Goal: Information Seeking & Learning: Check status

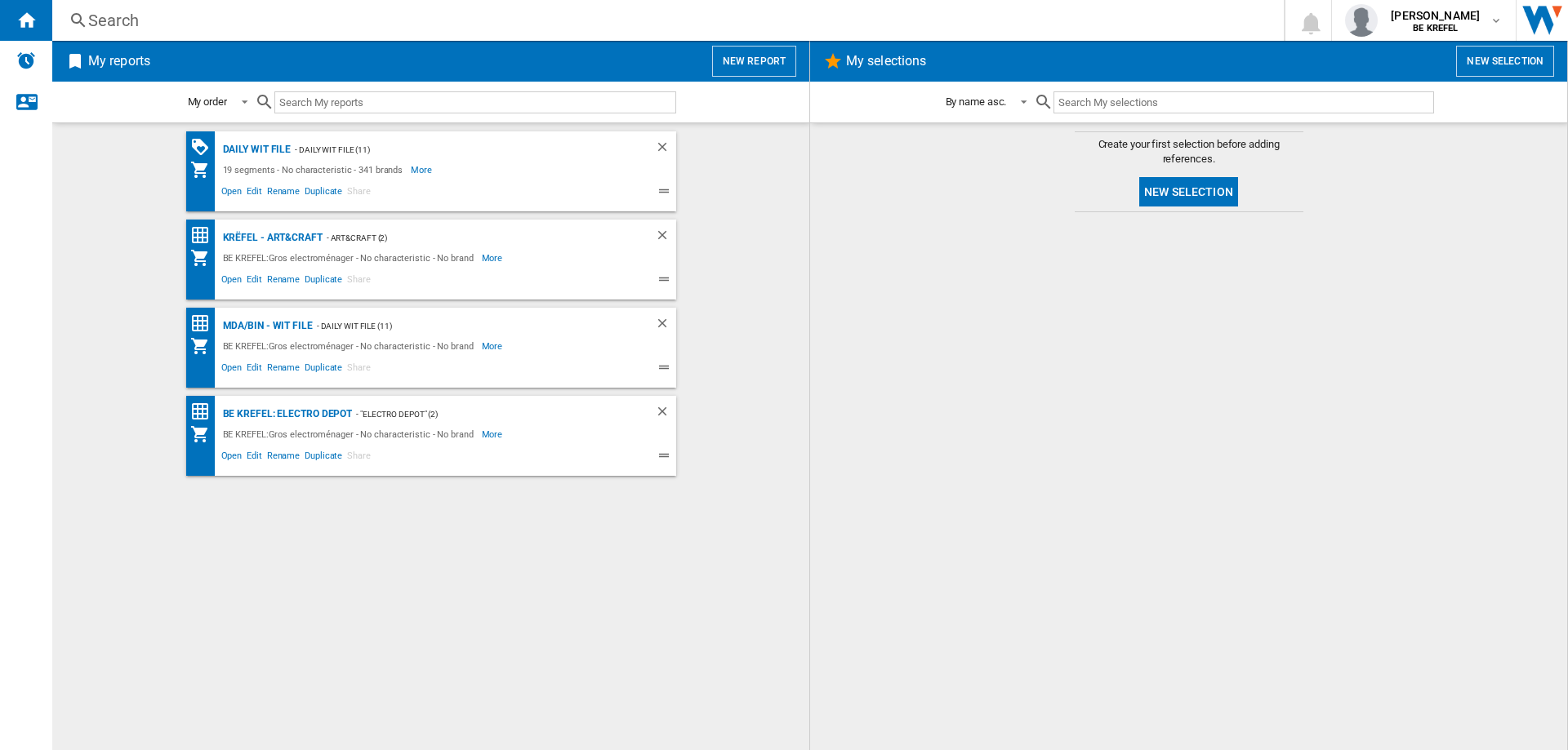
click at [175, 16] on div "Search" at bounding box center [664, 20] width 1153 height 23
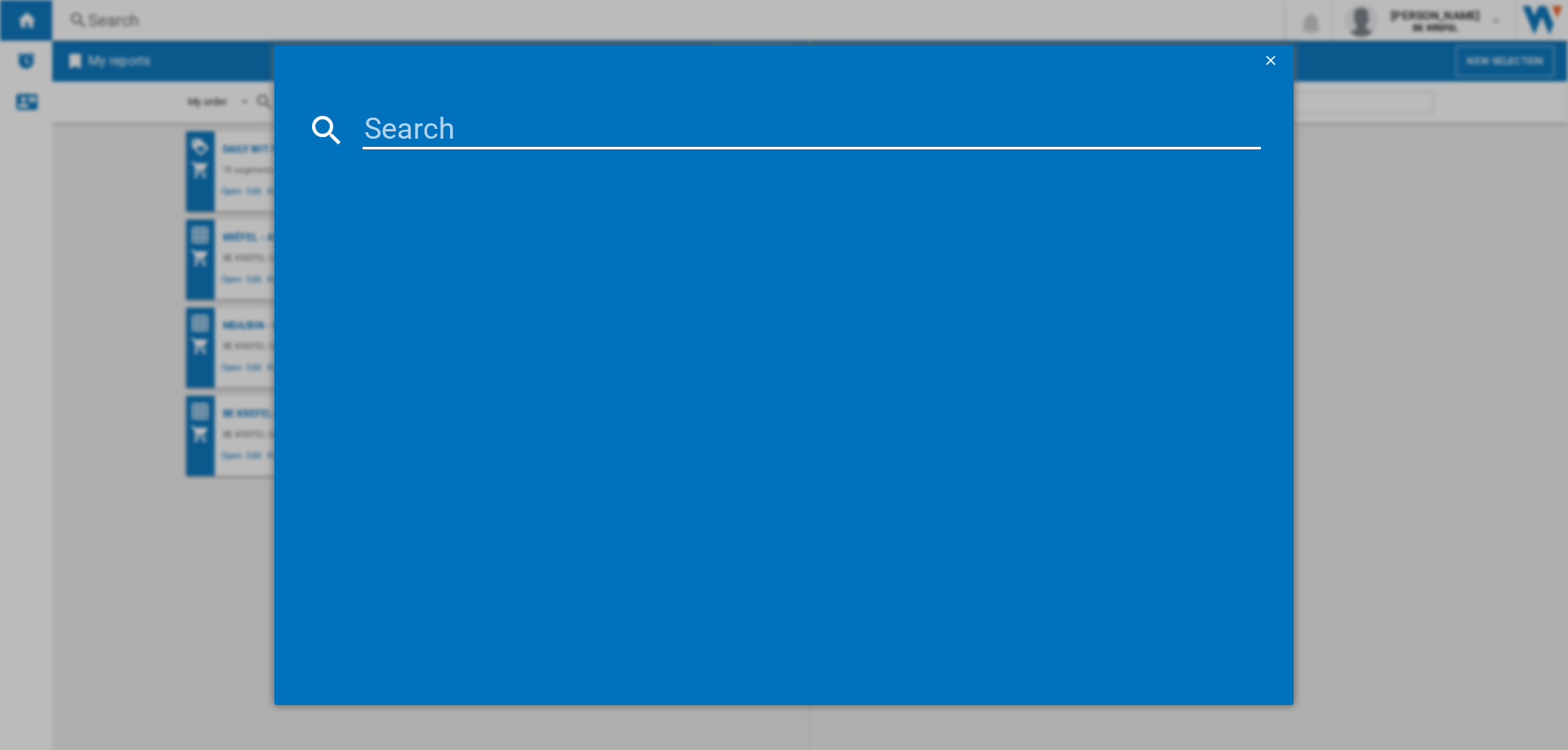
click at [404, 124] on input at bounding box center [811, 130] width 898 height 39
type input "21000082"
click at [407, 234] on div "DELONGHI ECAM44660B NOIR" at bounding box center [795, 236] width 882 height 16
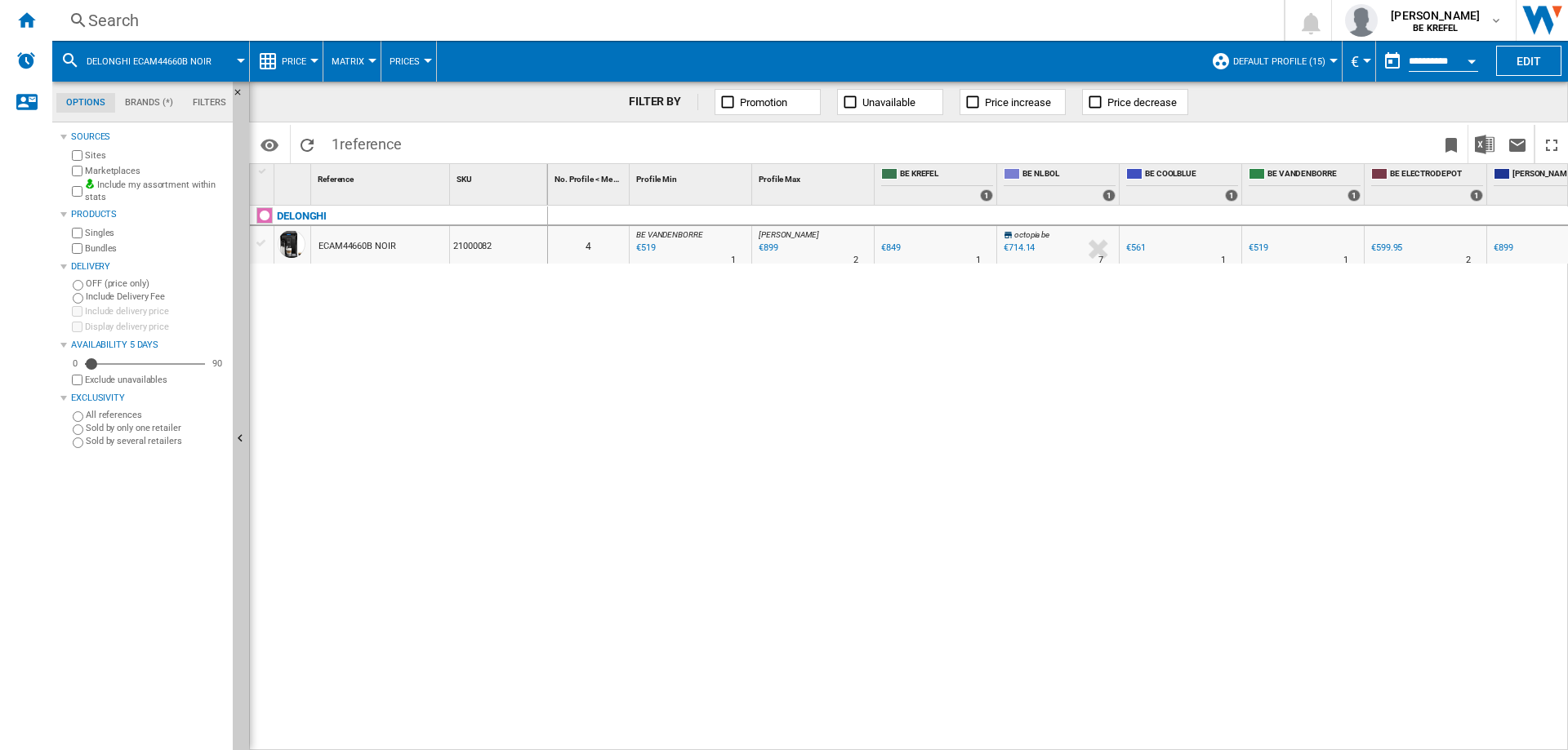
click at [1259, 247] on div "€519" at bounding box center [1258, 248] width 19 height 11
click at [1140, 245] on div "€561" at bounding box center [1135, 248] width 19 height 11
click at [452, 362] on div "DELONGHI ECAM44660B NOIR 21000082" at bounding box center [399, 474] width 298 height 536
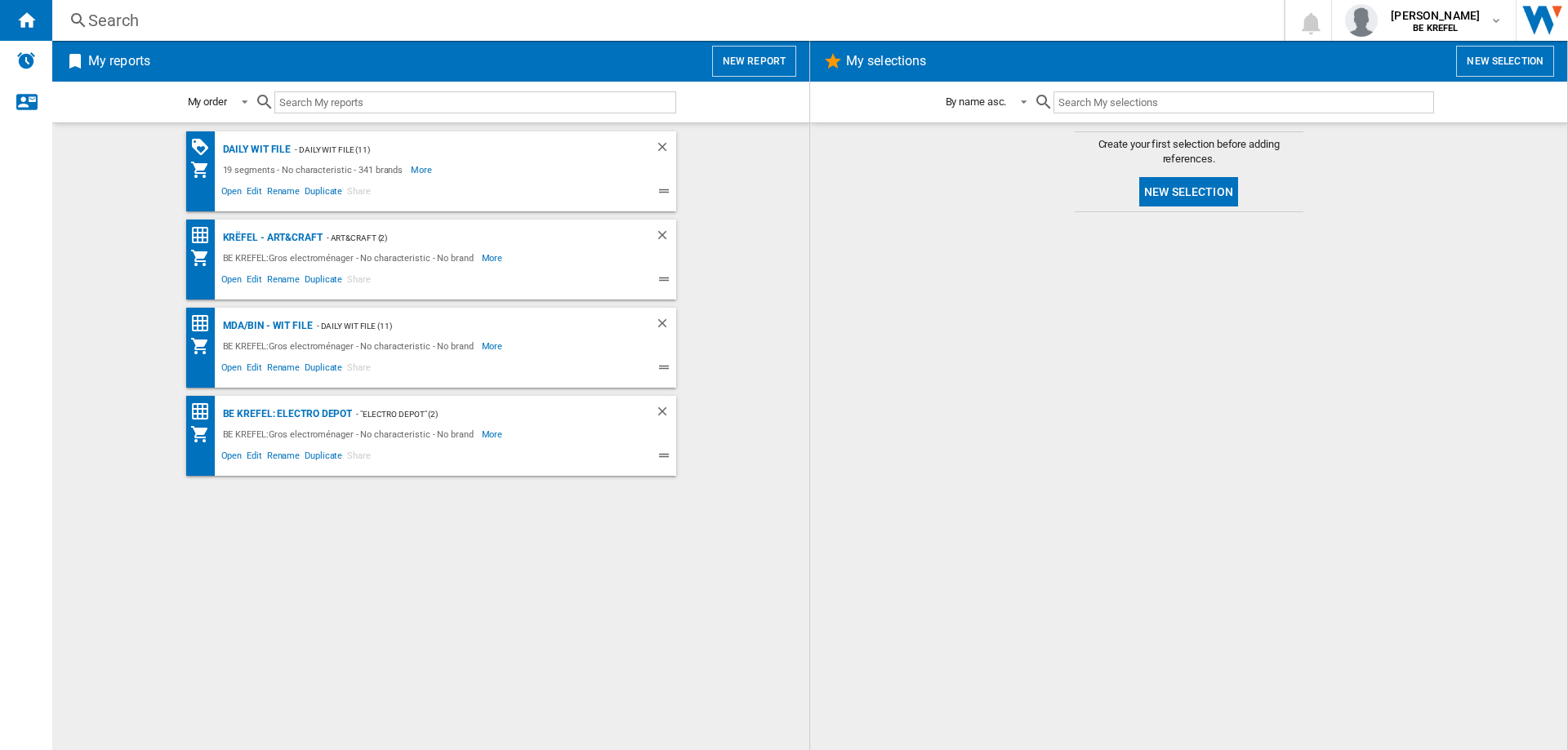
click at [156, 19] on div "Search" at bounding box center [664, 20] width 1153 height 23
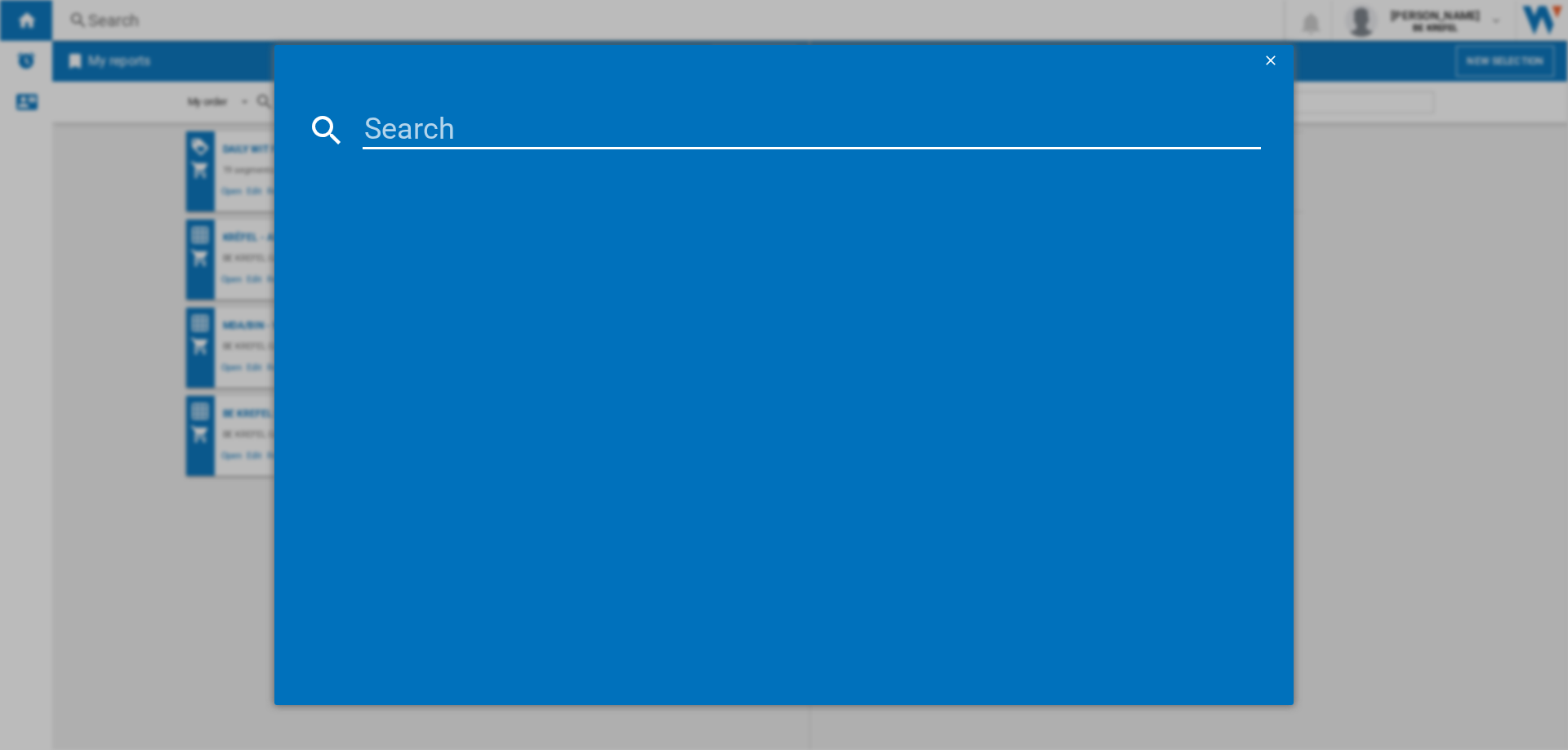
click at [442, 125] on input at bounding box center [811, 130] width 898 height 39
type input "21009668"
click at [412, 224] on div "DELONGHI CITIZ EN167B NOIR" at bounding box center [792, 235] width 927 height 26
click at [412, 234] on div "DELONGHI CITIZ EN167B NOIR" at bounding box center [795, 236] width 882 height 16
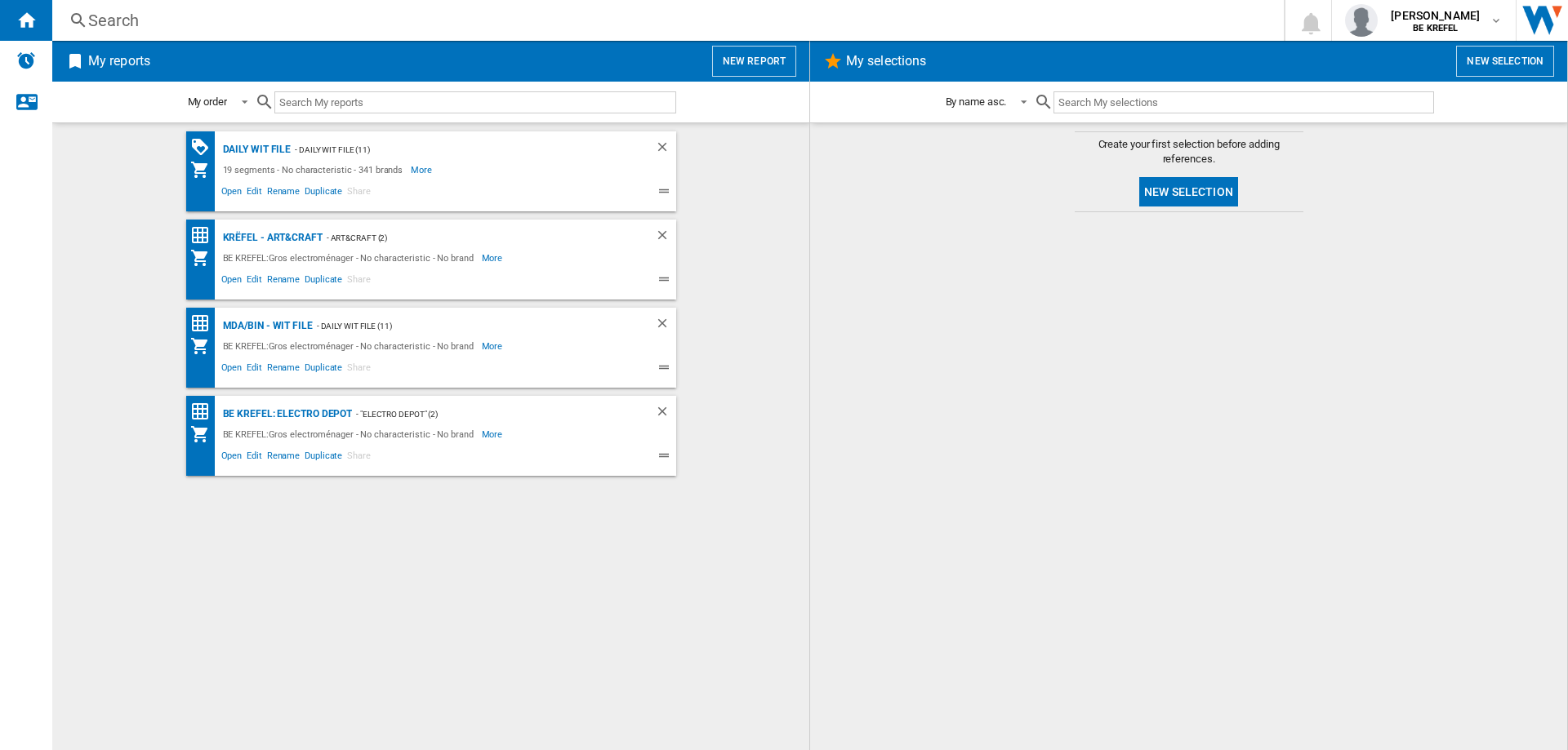
click at [186, 15] on div "Search" at bounding box center [664, 20] width 1153 height 23
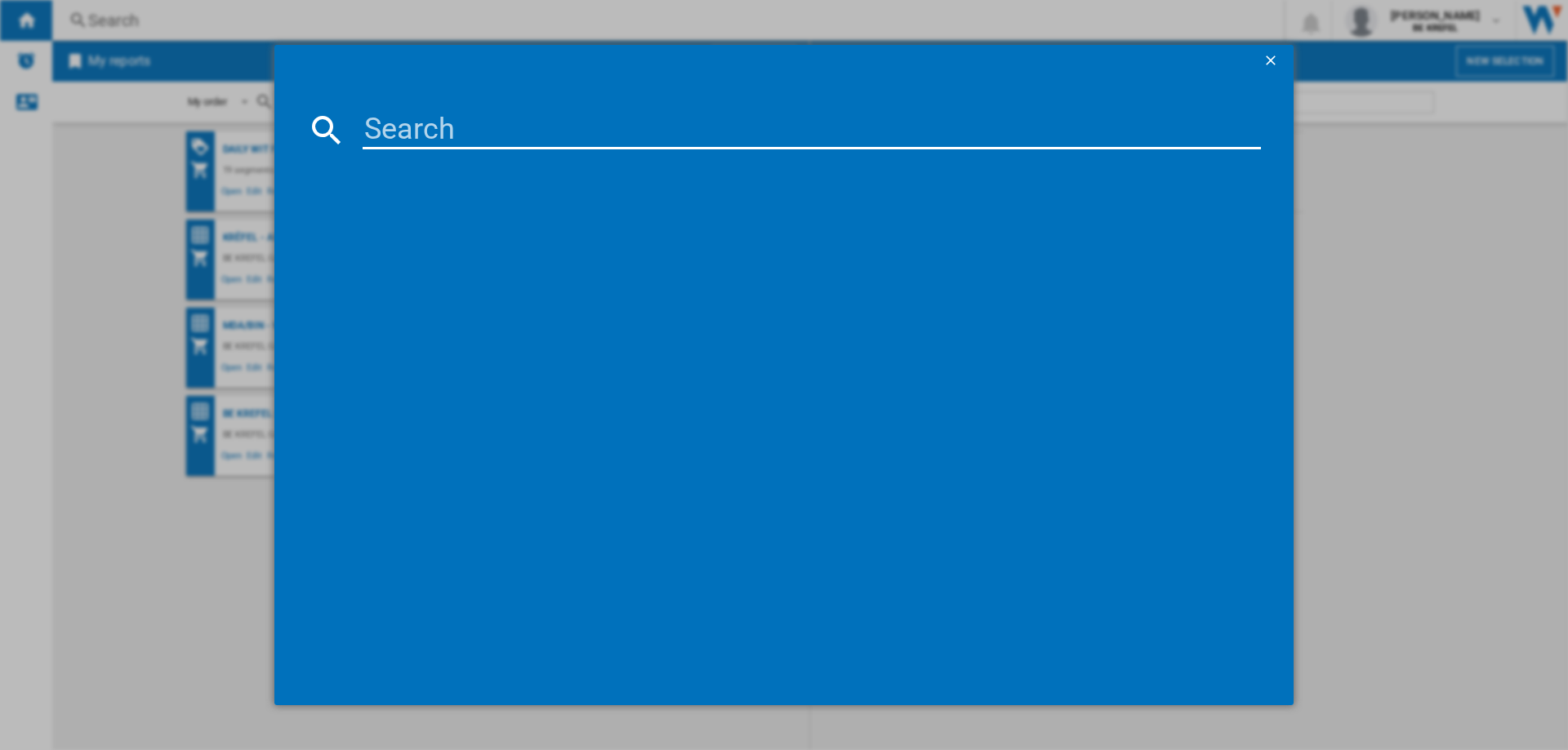
click at [423, 139] on input at bounding box center [811, 130] width 898 height 39
type input "21009618"
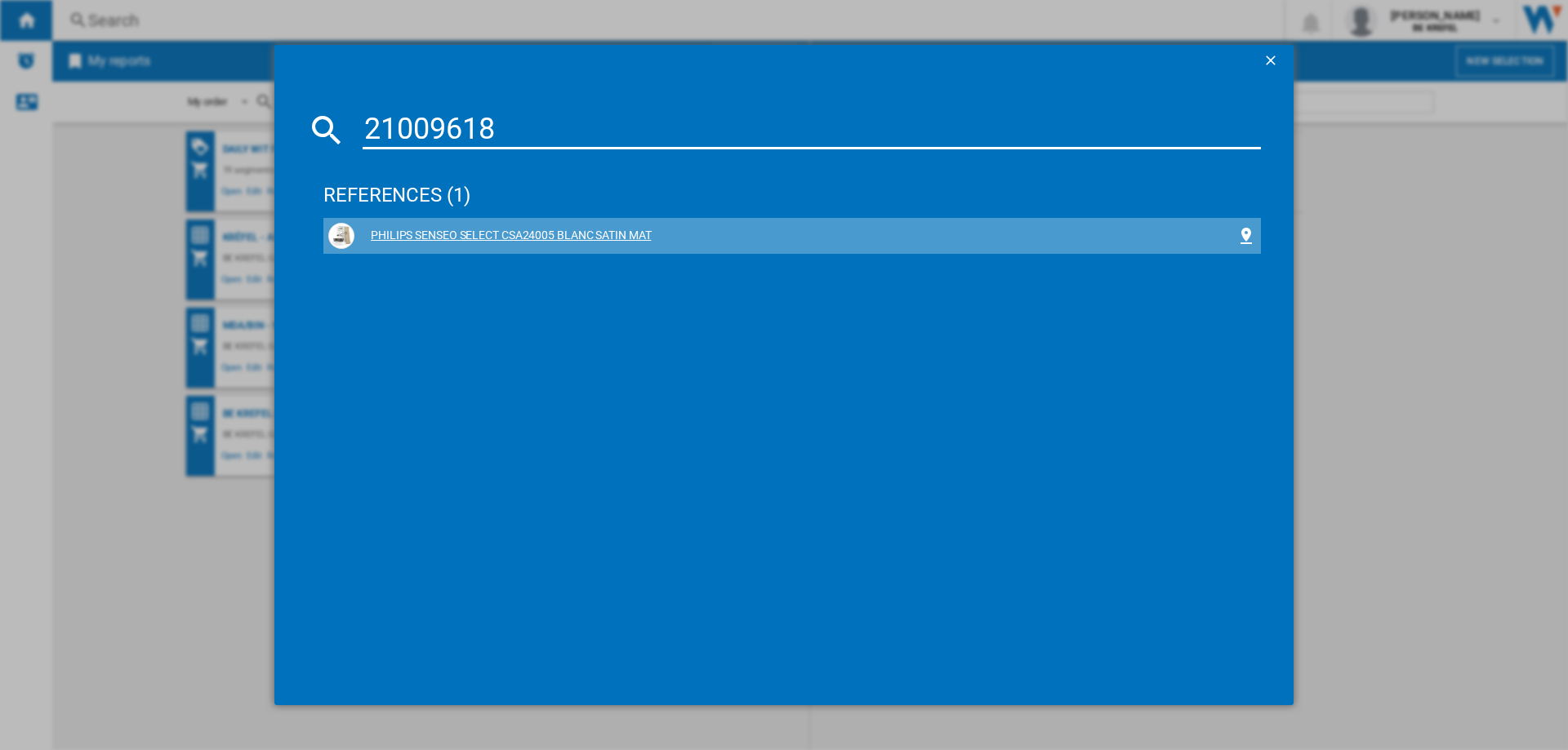
click at [480, 235] on div "PHILIPS SENSEO SELECT CSA24005 BLANC SATIN MAT" at bounding box center [795, 236] width 882 height 16
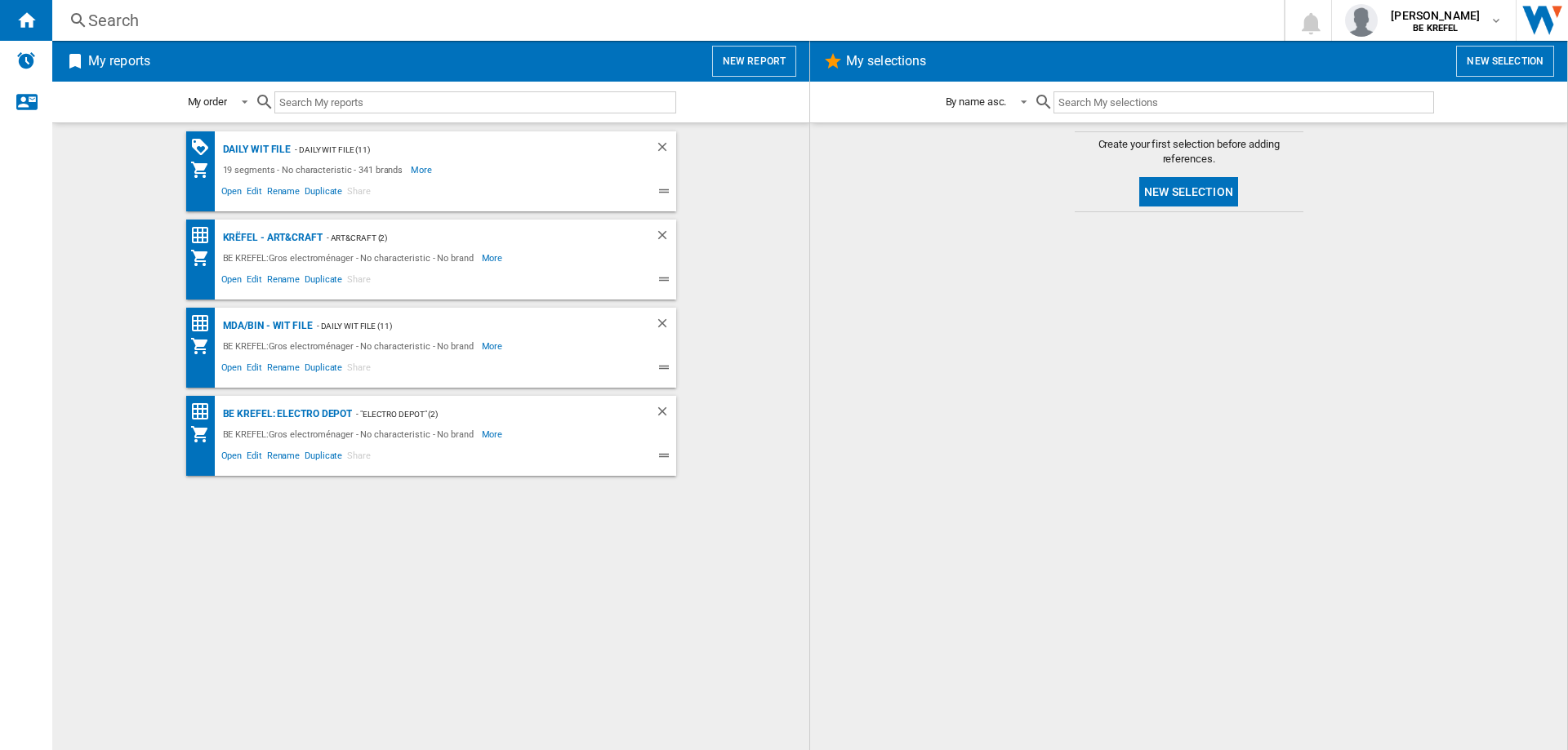
click at [214, 22] on div "Search" at bounding box center [664, 20] width 1153 height 23
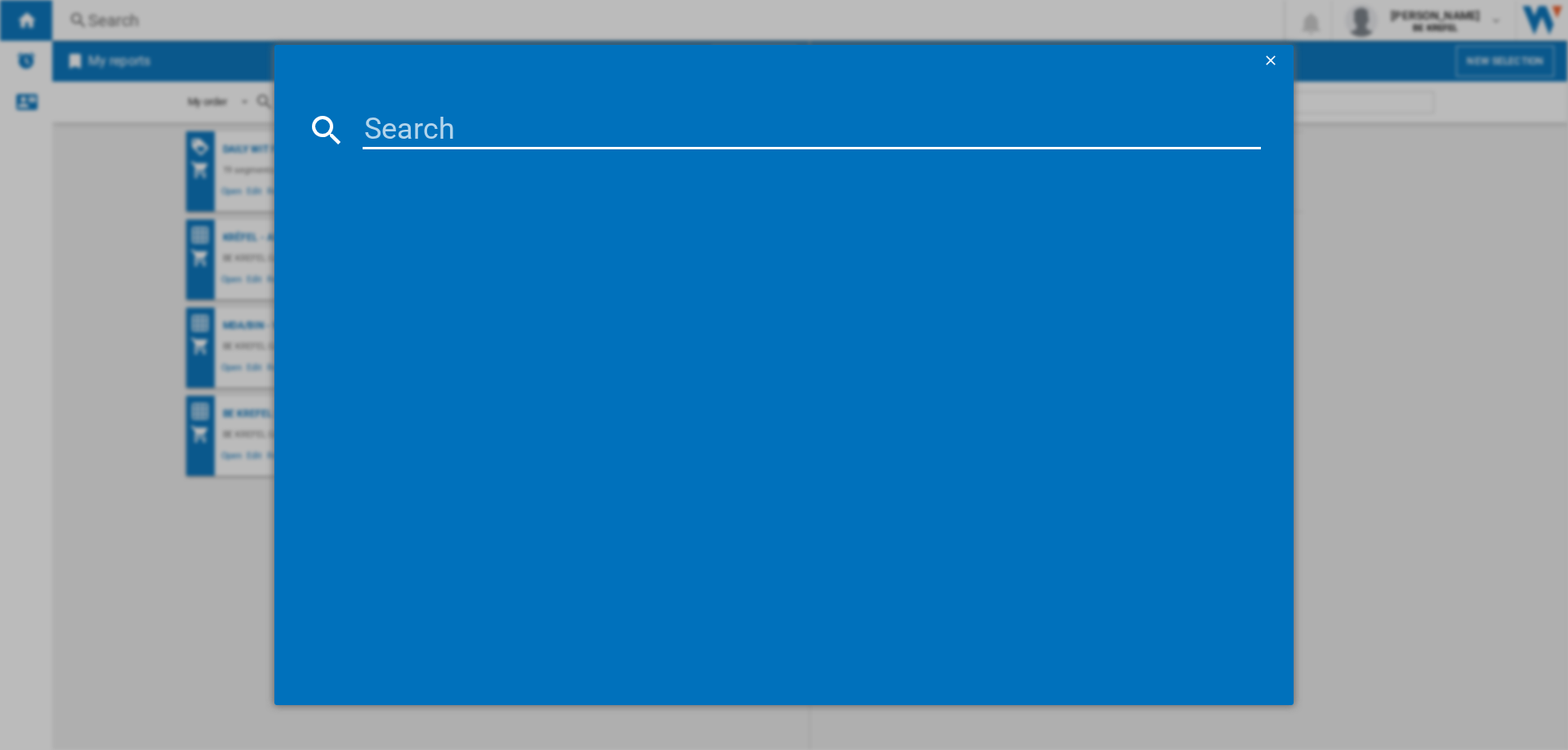
click at [401, 120] on input at bounding box center [811, 130] width 898 height 39
type input "21009771"
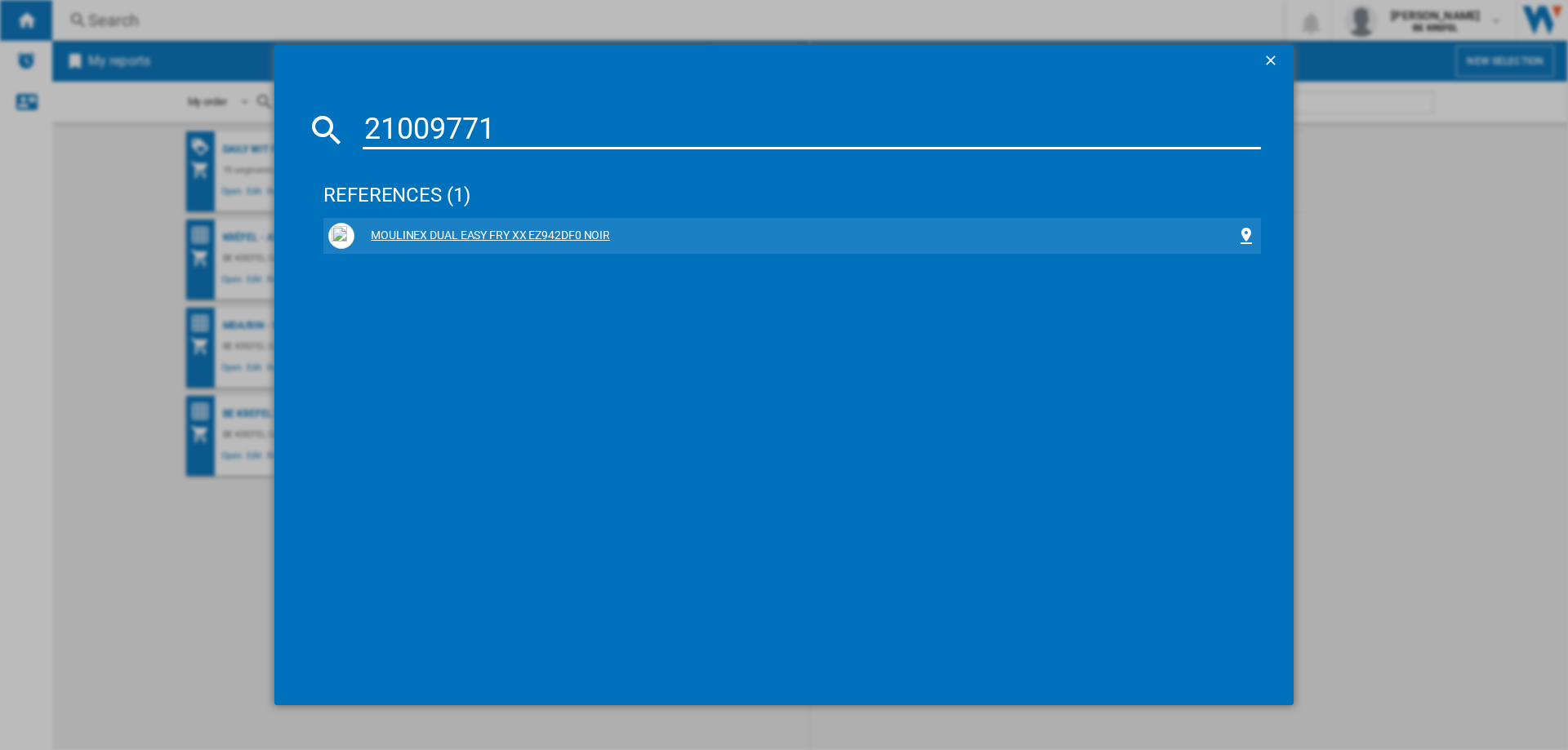
click at [424, 236] on div "MOULINEX DUAL EASY FRY XX EZ942DF0 NOIR" at bounding box center [795, 236] width 882 height 16
